Goal: Browse casually

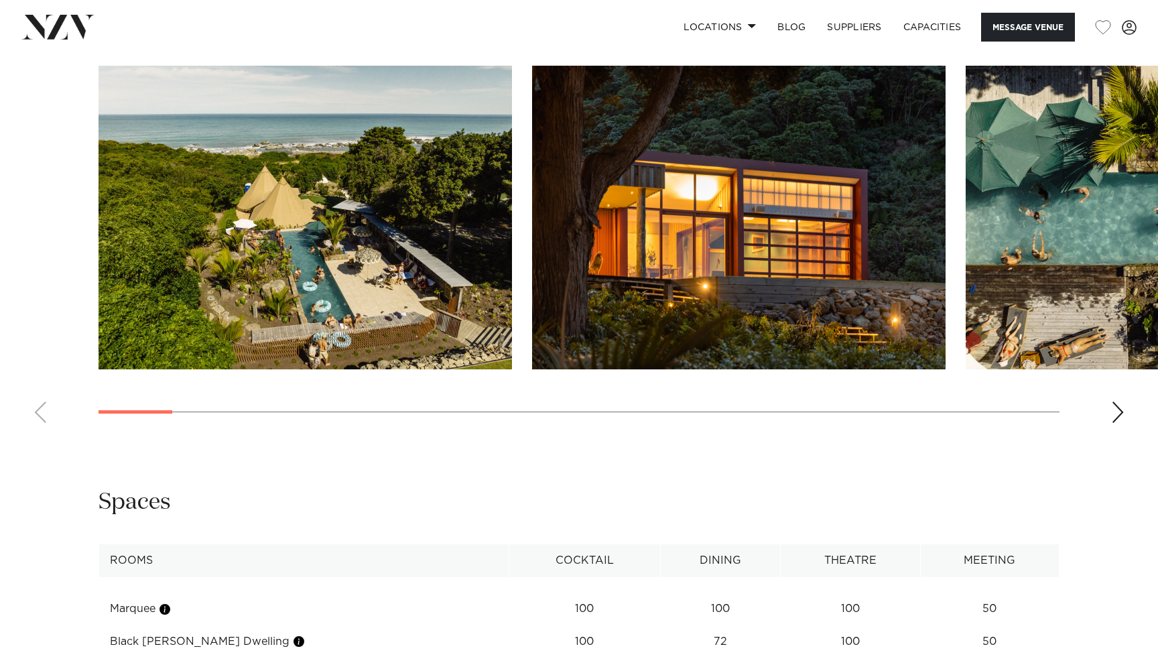
scroll to position [1099, 0]
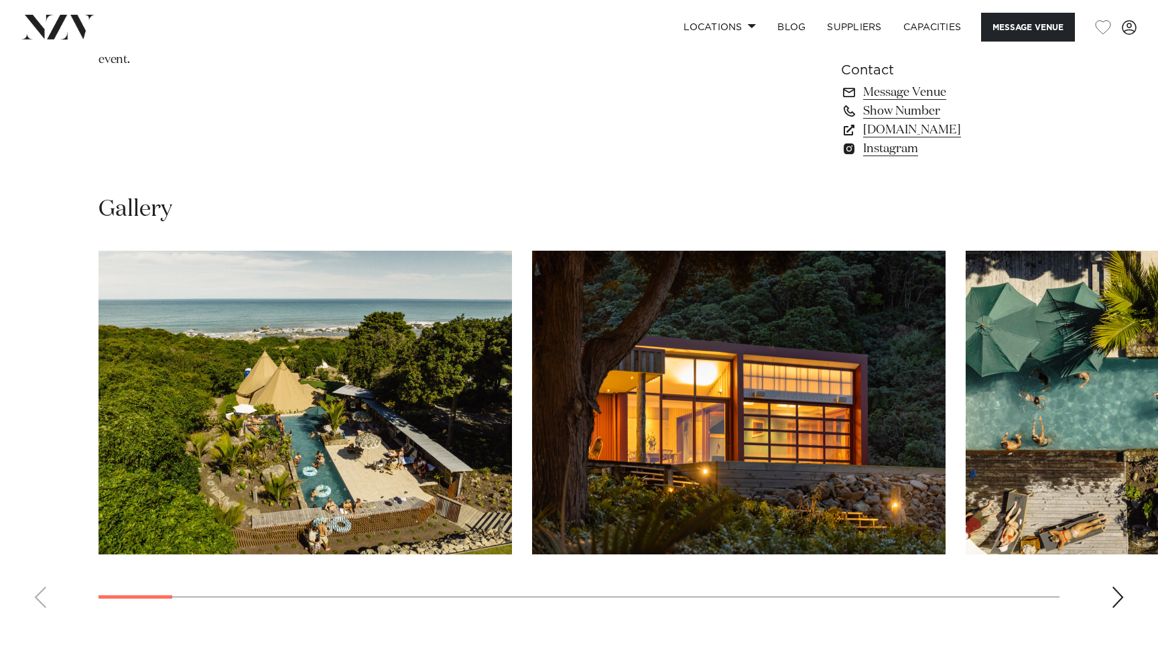
click at [1113, 586] on swiper-container at bounding box center [579, 435] width 1158 height 368
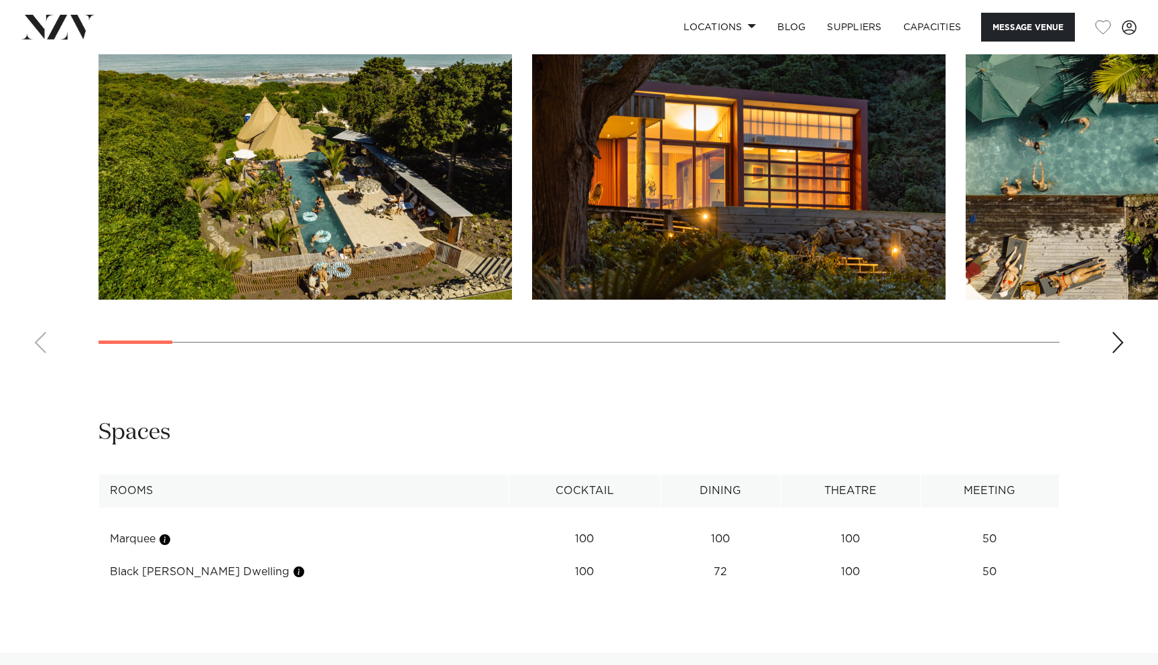
scroll to position [1187, 0]
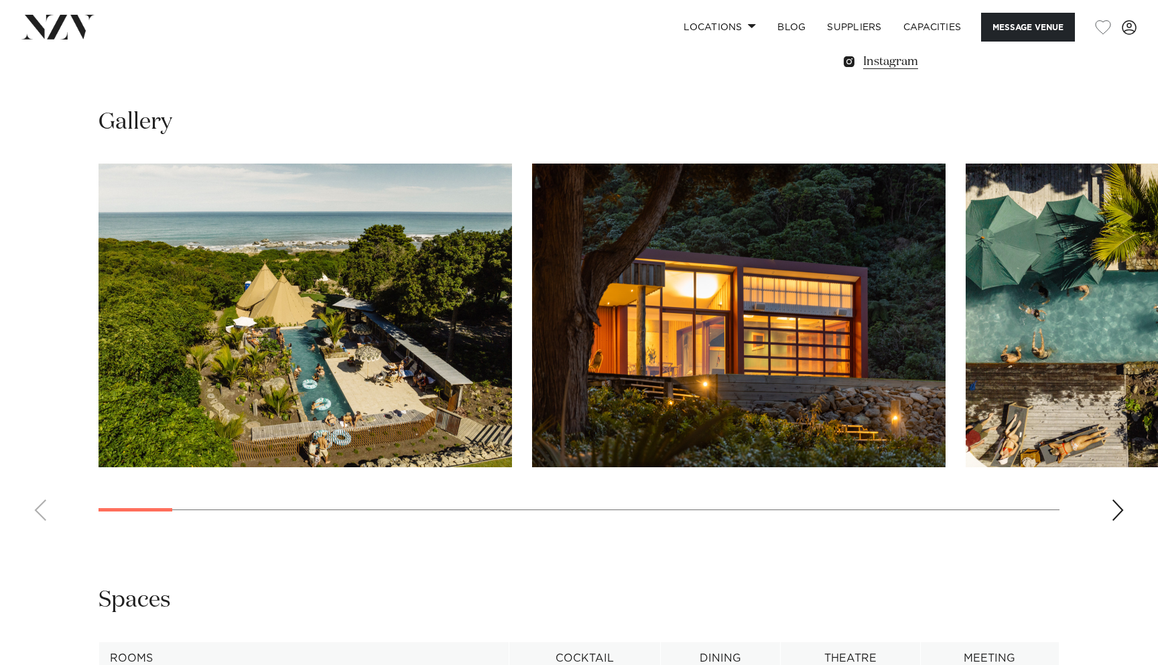
click at [1121, 511] on div "Next slide" at bounding box center [1117, 509] width 13 height 21
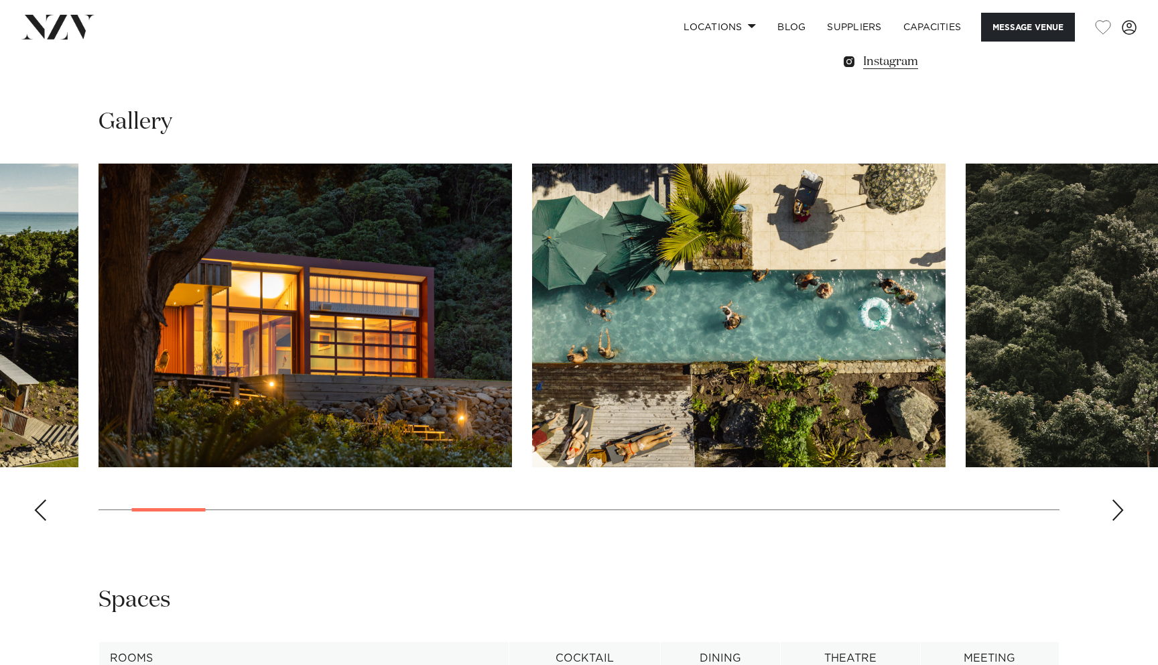
click at [1121, 511] on div "Next slide" at bounding box center [1117, 509] width 13 height 21
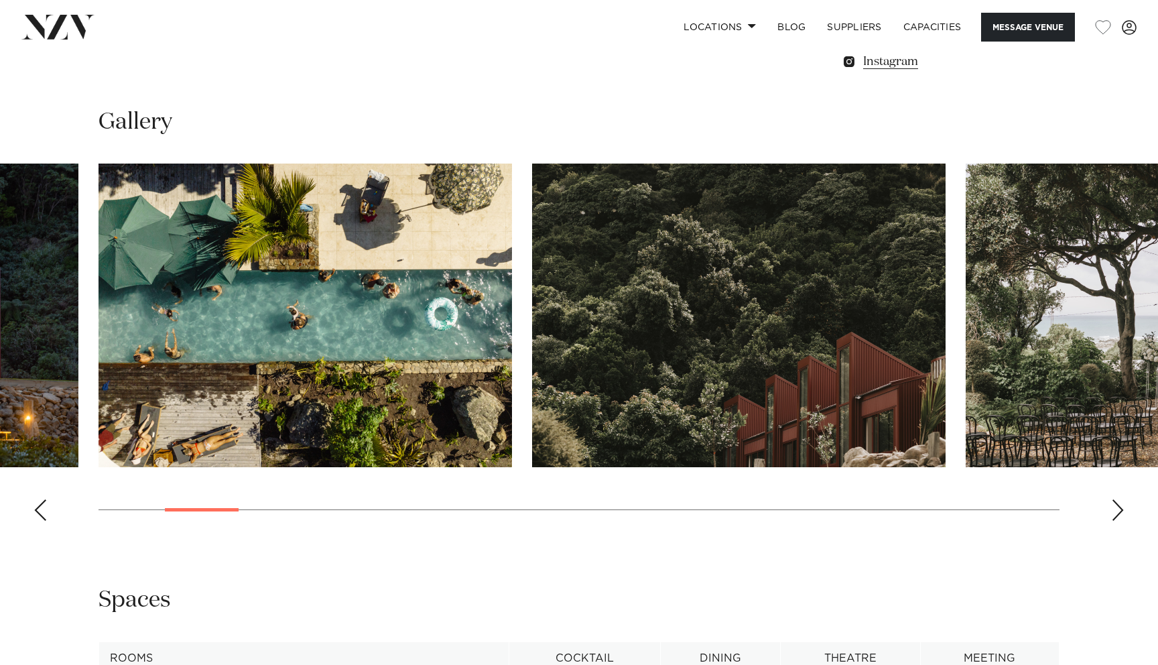
click at [1120, 511] on div "Next slide" at bounding box center [1117, 509] width 13 height 21
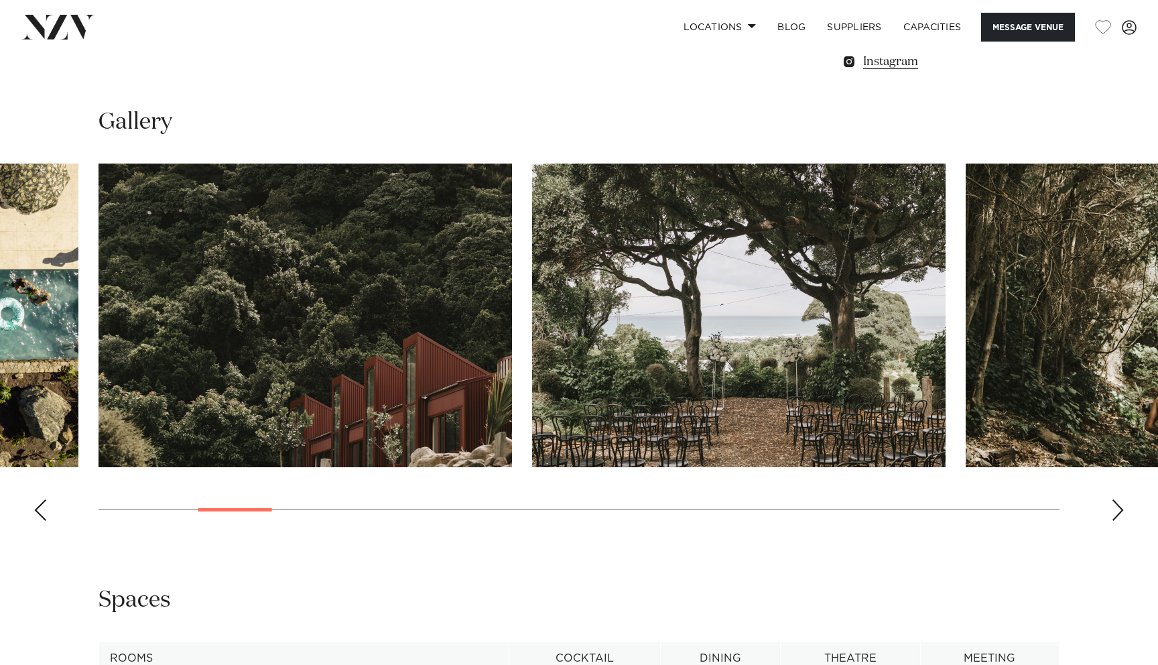
click at [1120, 511] on div "Next slide" at bounding box center [1117, 509] width 13 height 21
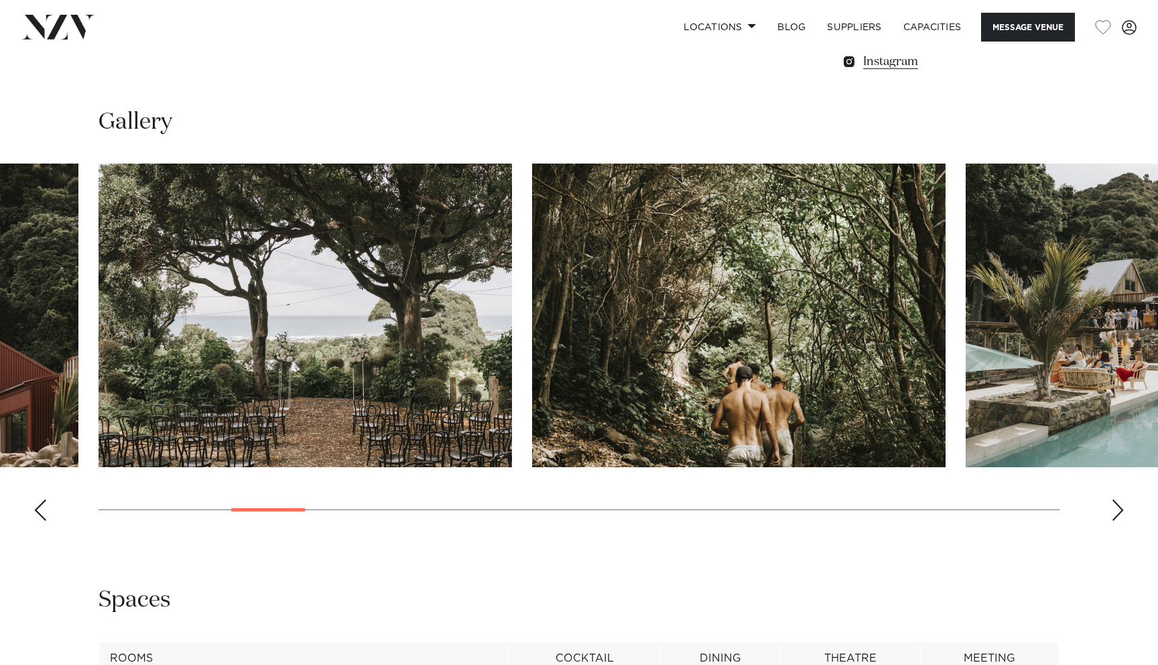
click at [1120, 511] on div "Next slide" at bounding box center [1117, 509] width 13 height 21
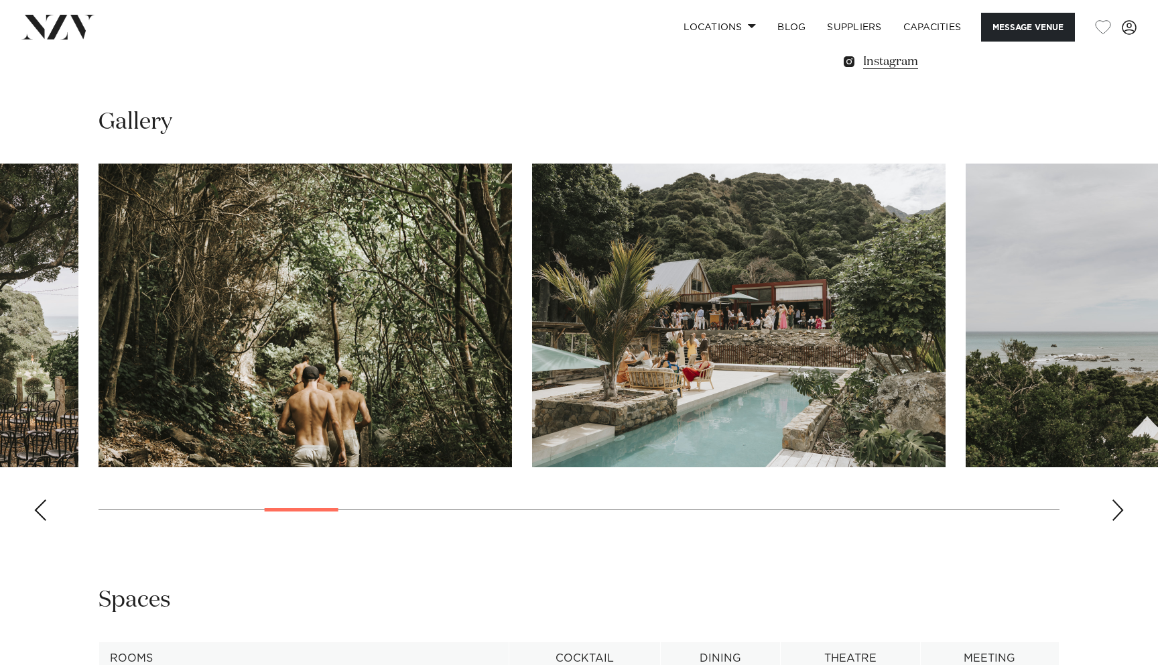
click at [1120, 511] on div "Next slide" at bounding box center [1117, 509] width 13 height 21
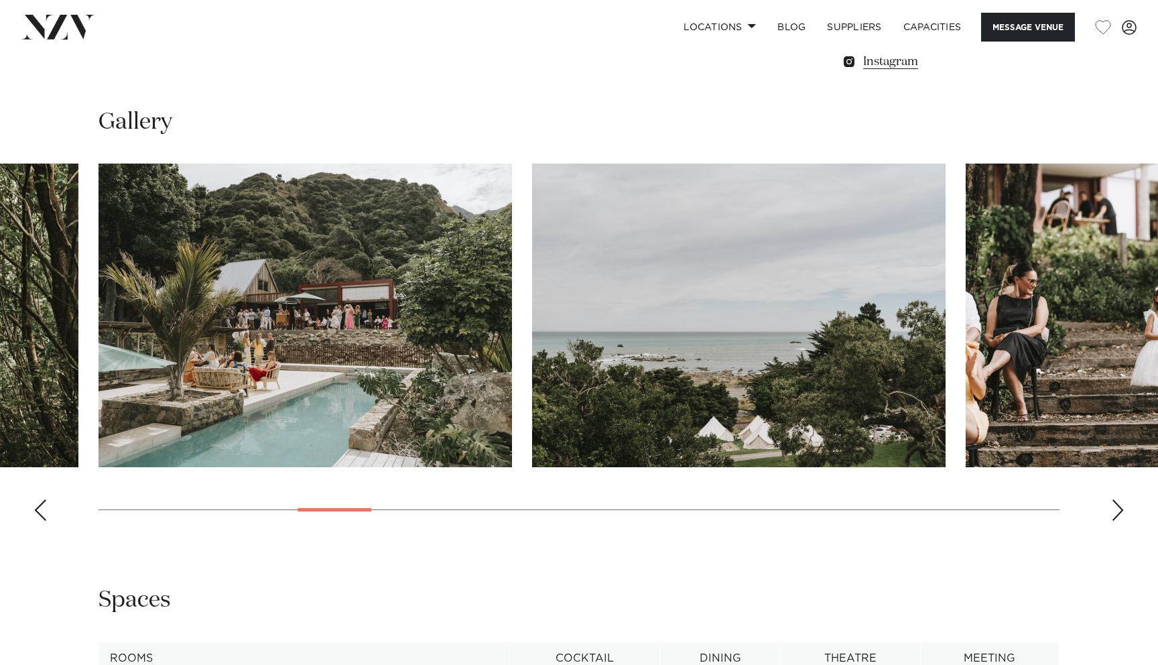
click at [1120, 511] on div "Next slide" at bounding box center [1117, 509] width 13 height 21
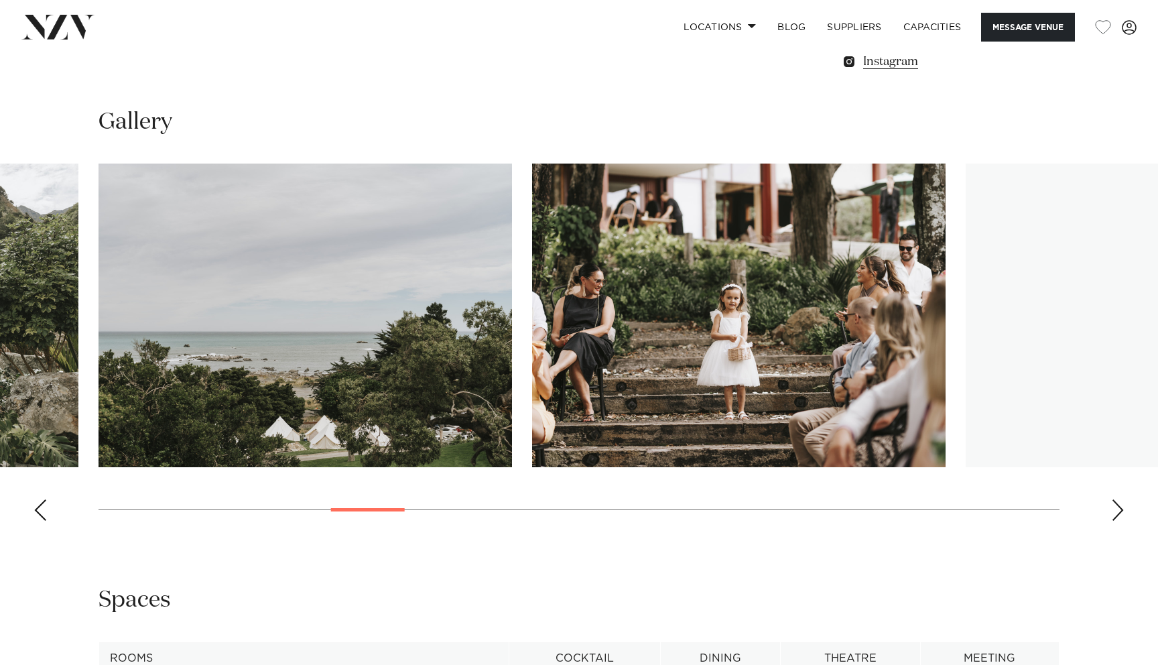
click at [1120, 511] on div "Next slide" at bounding box center [1117, 509] width 13 height 21
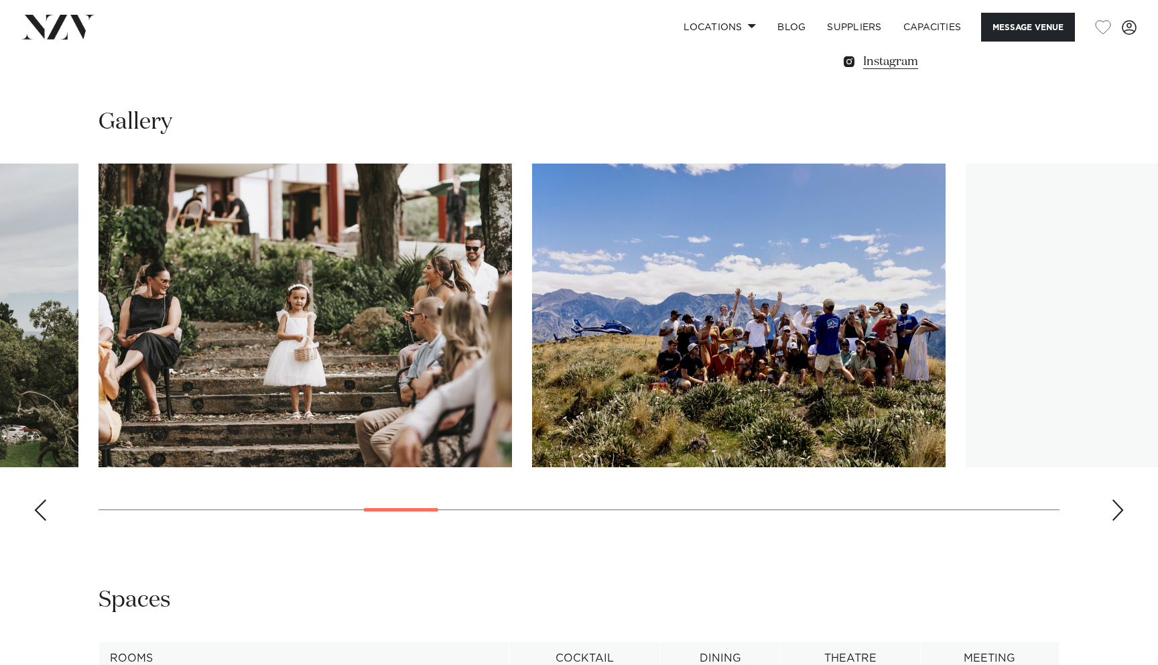
click at [1120, 511] on div "Next slide" at bounding box center [1117, 509] width 13 height 21
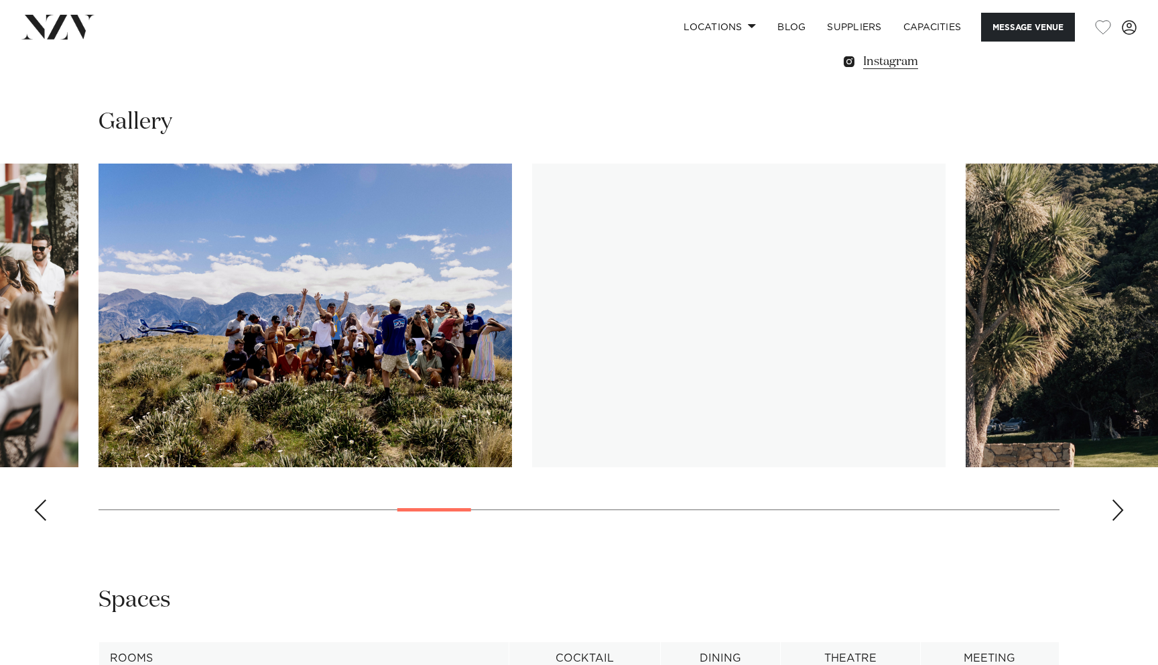
click at [1120, 511] on div "Next slide" at bounding box center [1117, 509] width 13 height 21
